Goal: Information Seeking & Learning: Learn about a topic

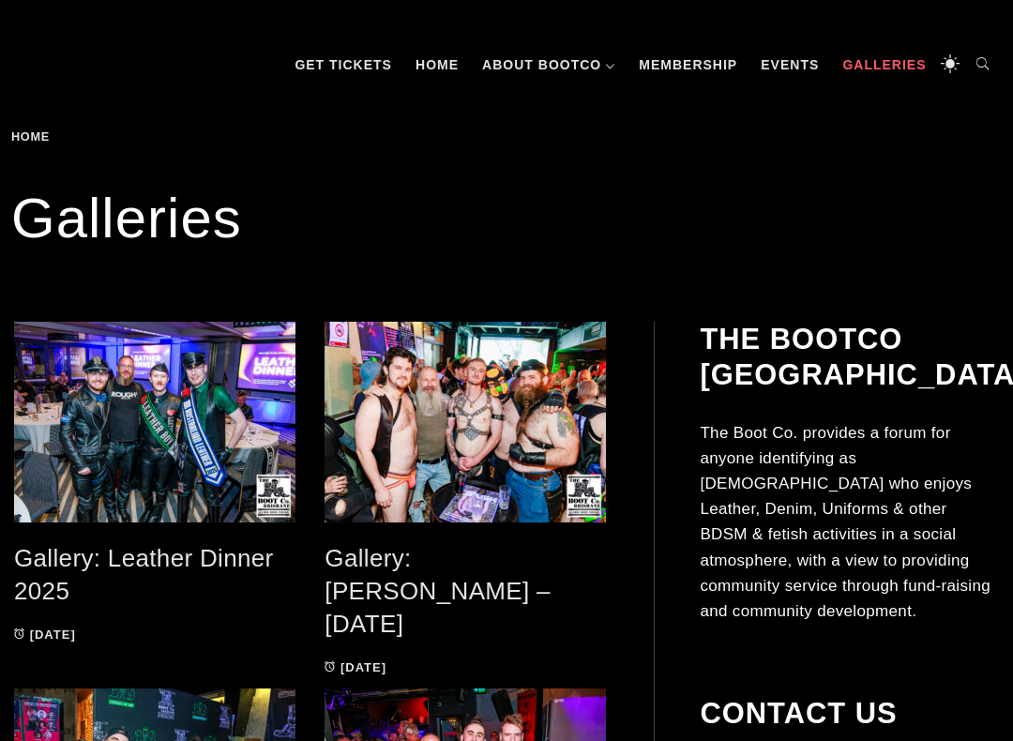
scroll to position [221, 0]
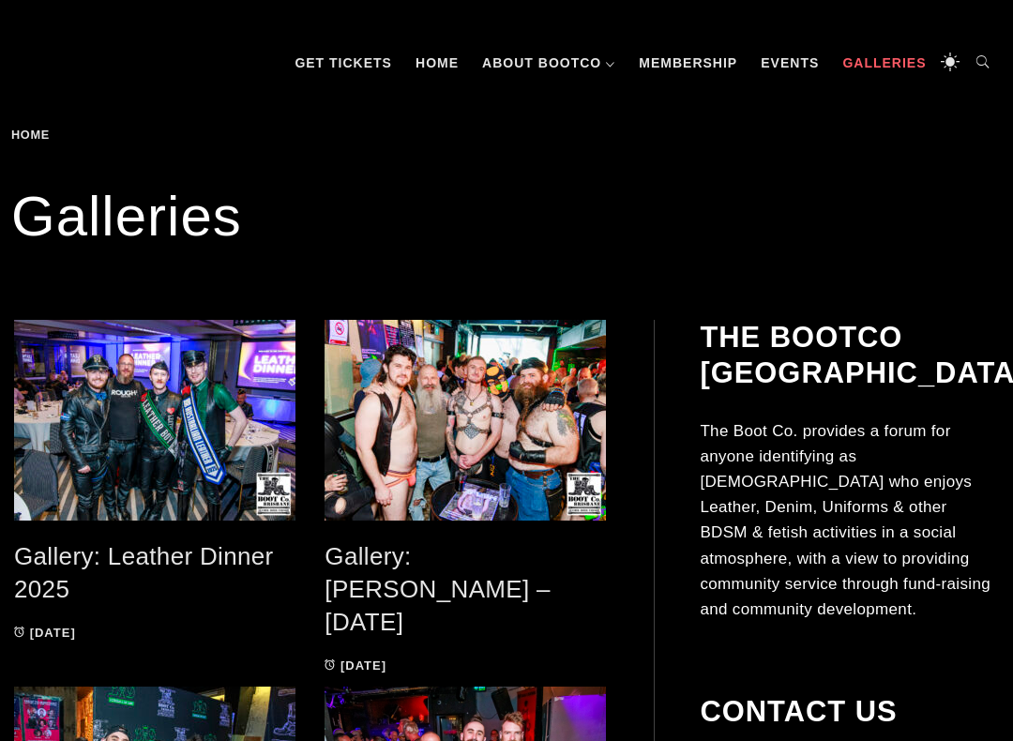
click at [786, 59] on link "Events" at bounding box center [789, 63] width 77 height 56
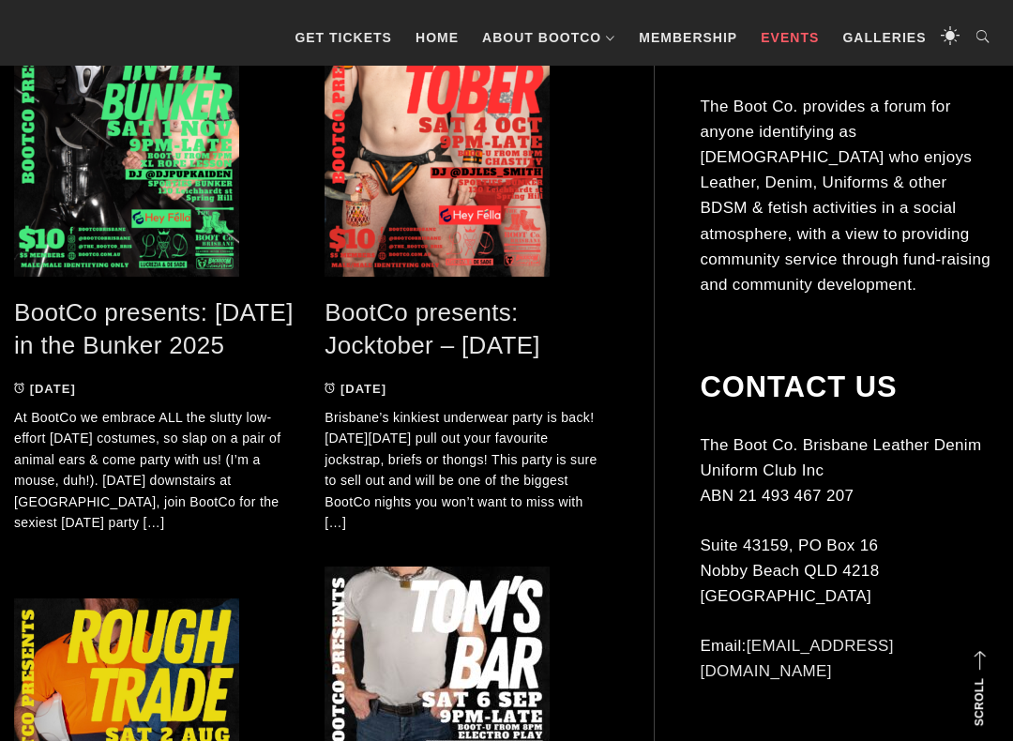
scroll to position [450, 0]
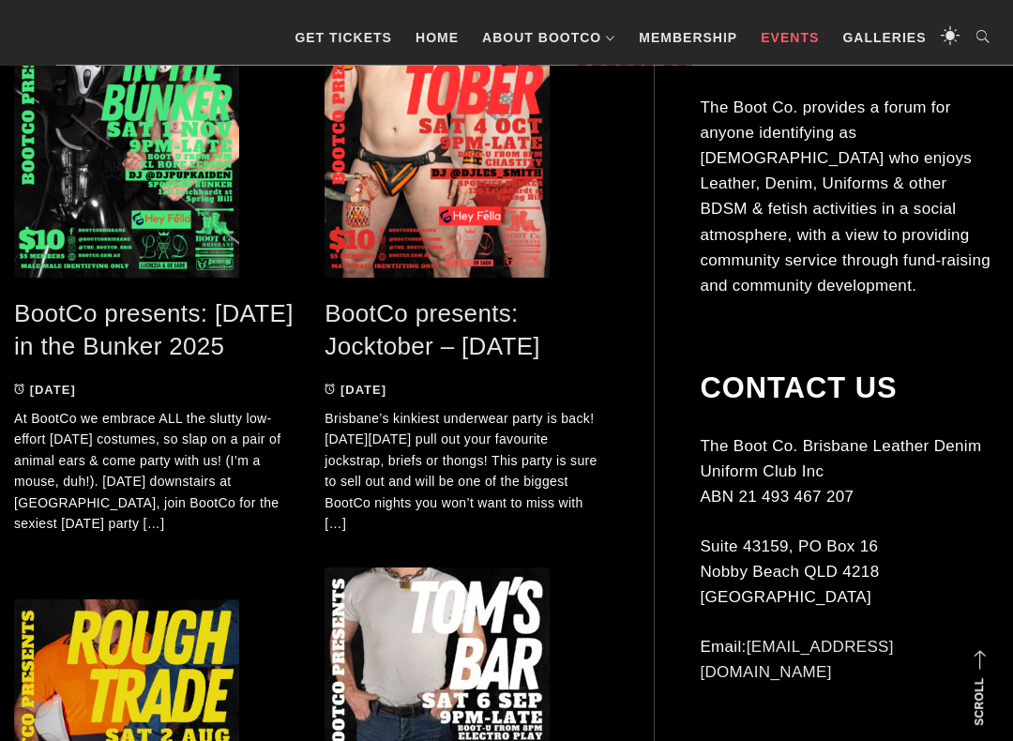
click at [503, 454] on p "Brisbane’s kinkiest underwear party is back! [DATE][DATE] pull out your favouri…" at bounding box center [465, 472] width 282 height 126
click at [504, 336] on link "BootCo presents: Jocktober – [DATE]" at bounding box center [432, 330] width 216 height 61
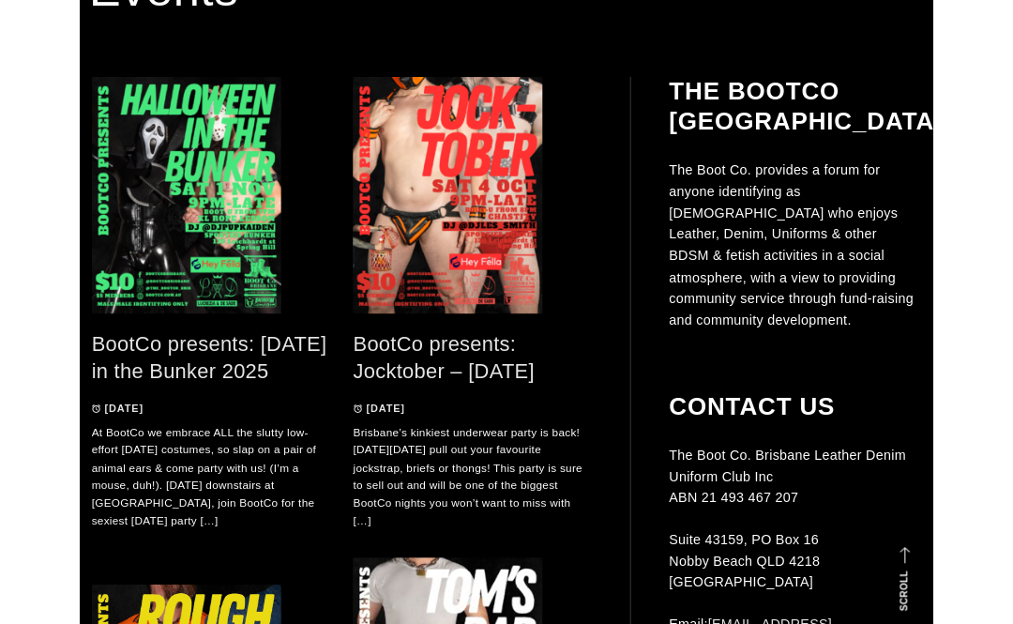
scroll to position [451, 0]
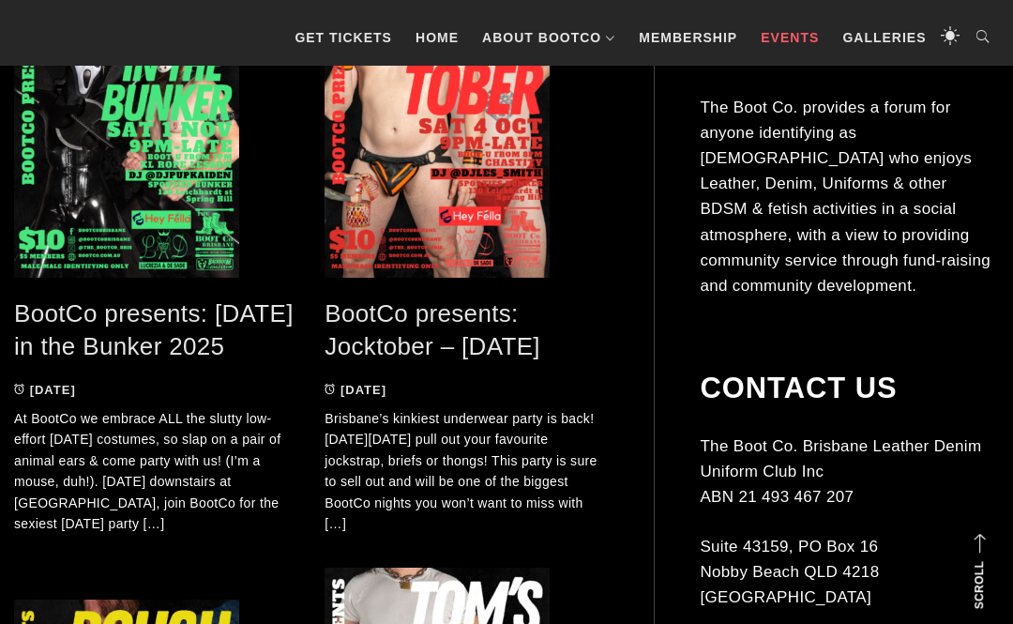
click at [886, 28] on link "Galleries" at bounding box center [884, 37] width 102 height 56
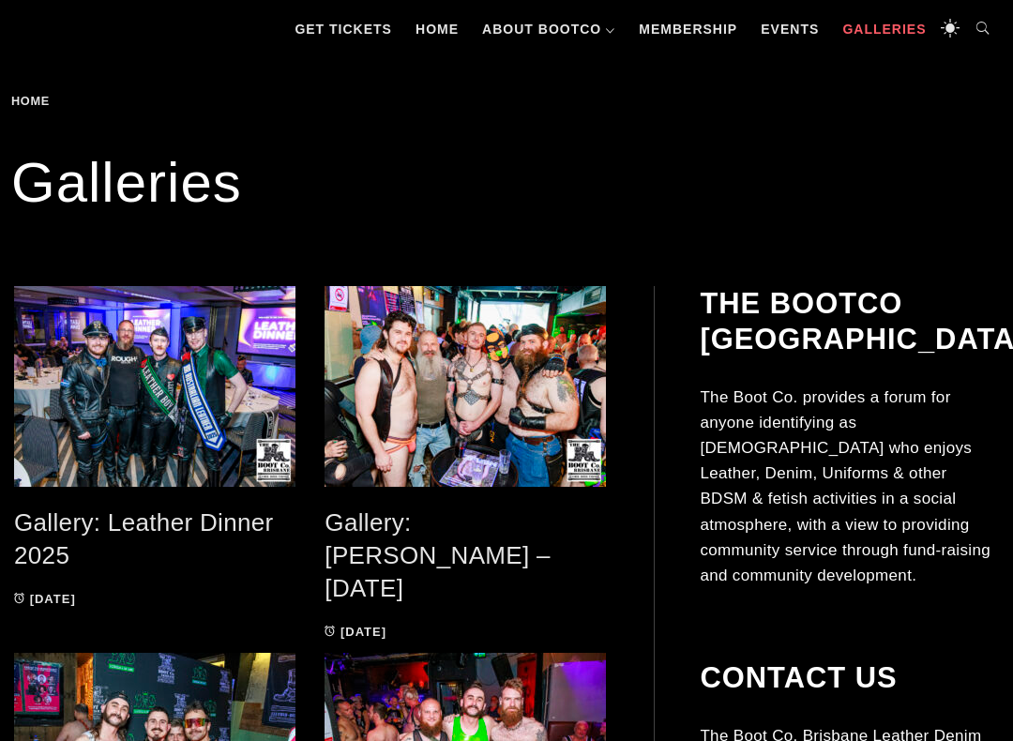
scroll to position [262, 0]
